Goal: Task Accomplishment & Management: Manage account settings

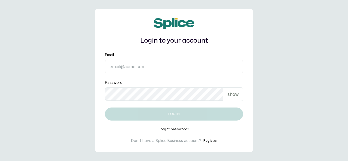
type input "[EMAIL_ADDRESS][DOMAIN_NAME]"
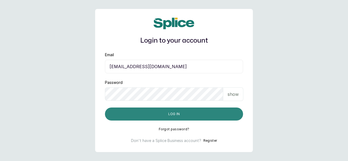
click at [212, 115] on button "Log in" at bounding box center [174, 114] width 138 height 13
